Goal: Use online tool/utility: Use online tool/utility

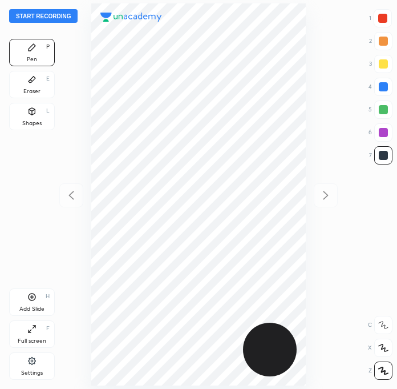
scroll to position [388, 215]
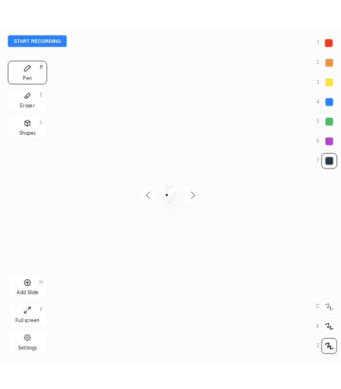
scroll to position [56666, 57041]
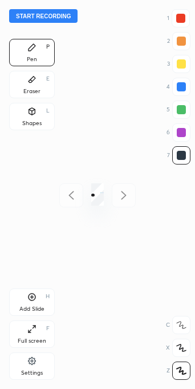
click at [39, 332] on div "Full screen F" at bounding box center [32, 333] width 46 height 27
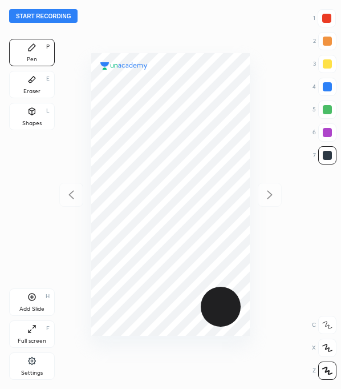
scroll to position [388, 159]
click at [62, 16] on button "Start recording" at bounding box center [43, 16] width 68 height 14
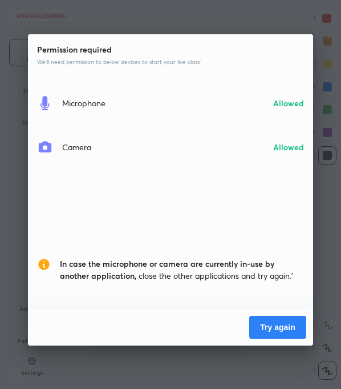
click at [195, 324] on button "Try again" at bounding box center [277, 327] width 57 height 23
